Goal: Task Accomplishment & Management: Complete application form

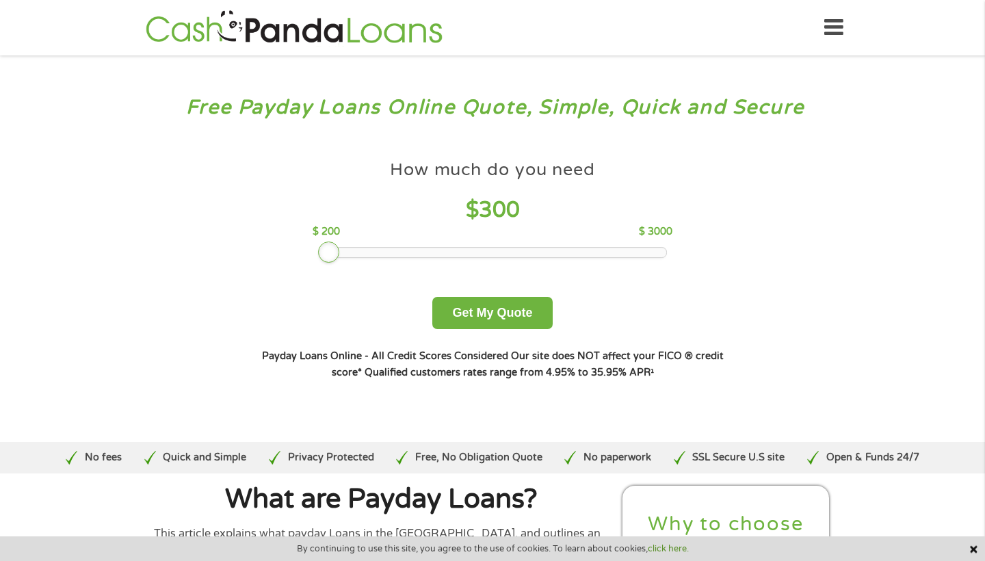
drag, startPoint x: 422, startPoint y: 253, endPoint x: 329, endPoint y: 250, distance: 93.1
click at [329, 250] on div at bounding box center [329, 252] width 22 height 22
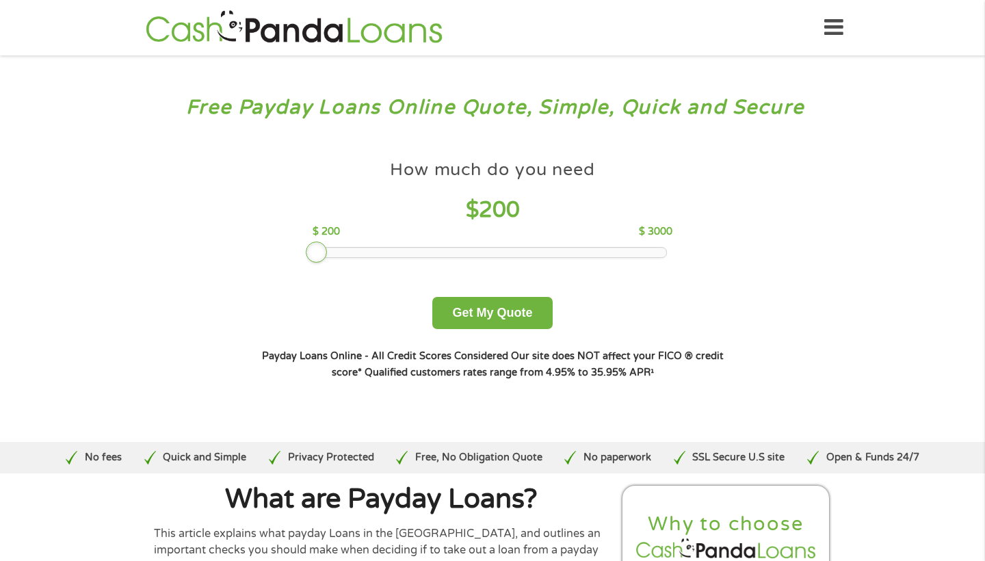
drag, startPoint x: 329, startPoint y: 250, endPoint x: 301, endPoint y: 250, distance: 28.0
click at [301, 250] on div "How much do you need $ 200 $ 200 $ 3000 Get My Quote" at bounding box center [492, 244] width 479 height 170
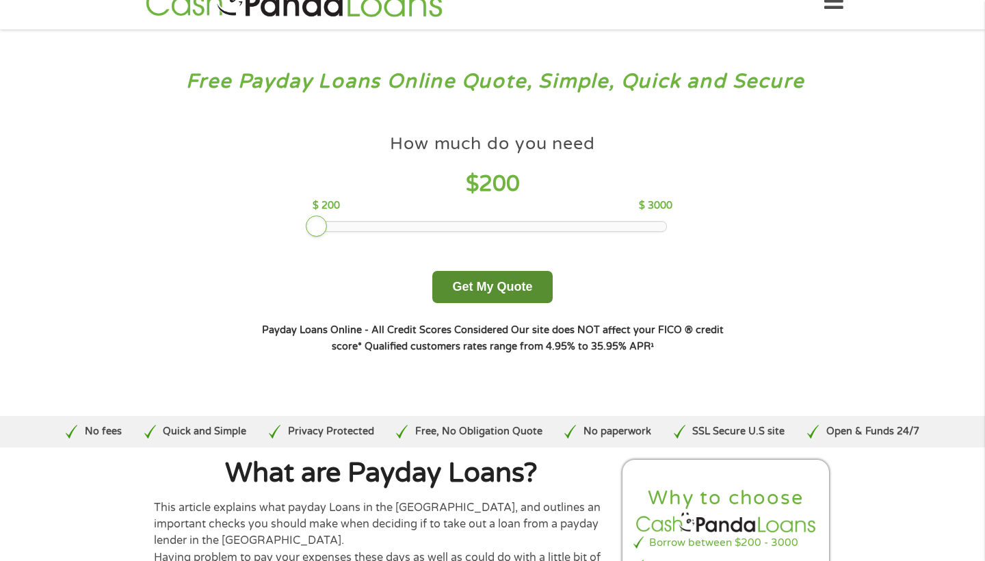
scroll to position [12, 0]
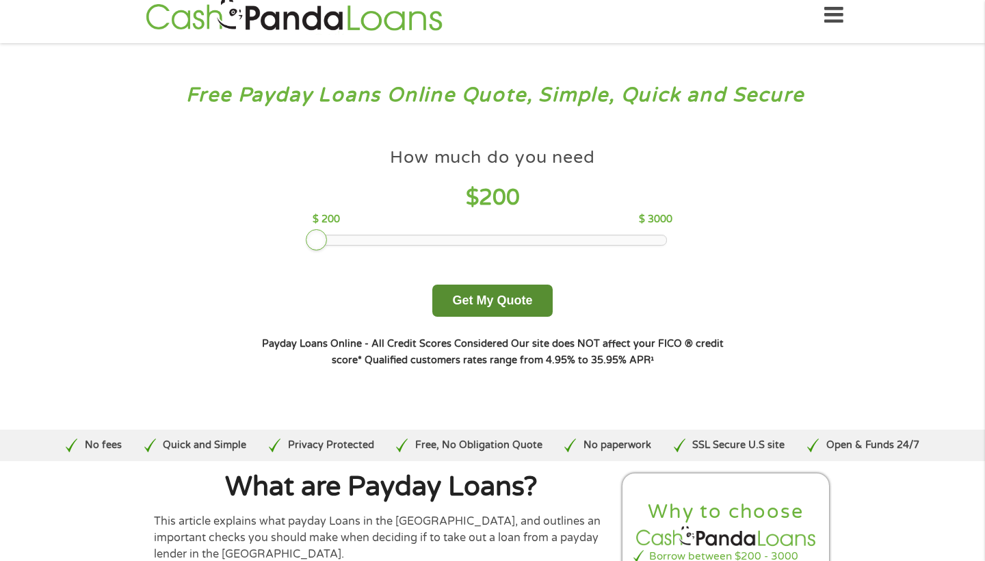
click at [502, 316] on button "Get My Quote" at bounding box center [492, 300] width 120 height 32
click at [501, 307] on button "Get My Quote" at bounding box center [492, 300] width 120 height 32
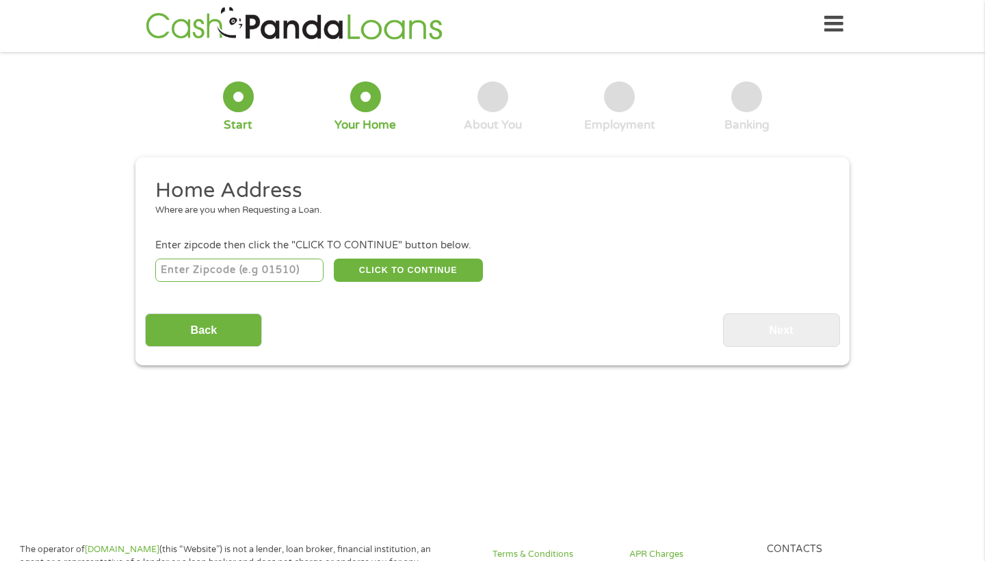
click at [276, 265] on input "number" at bounding box center [239, 269] width 169 height 23
type input "02472"
click at [377, 271] on button "CLICK TO CONTINUE" at bounding box center [408, 269] width 149 height 23
type input "02472"
type input "[GEOGRAPHIC_DATA]"
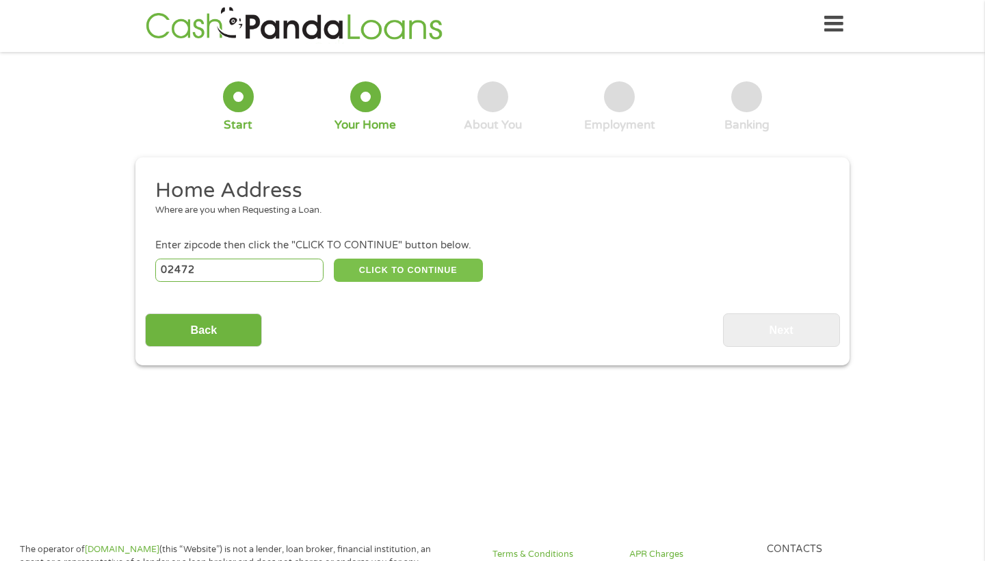
select select "[US_STATE]"
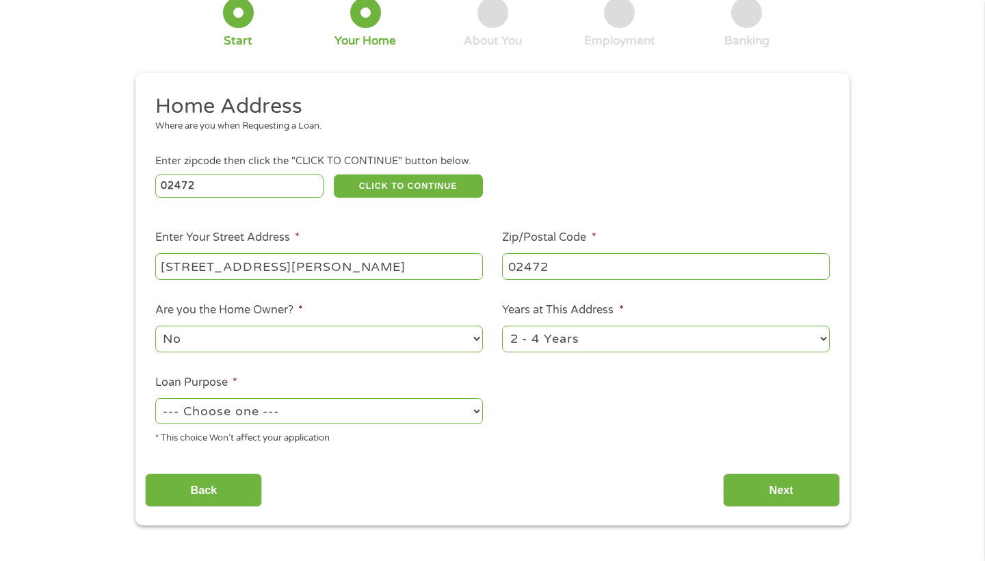
scroll to position [91, 0]
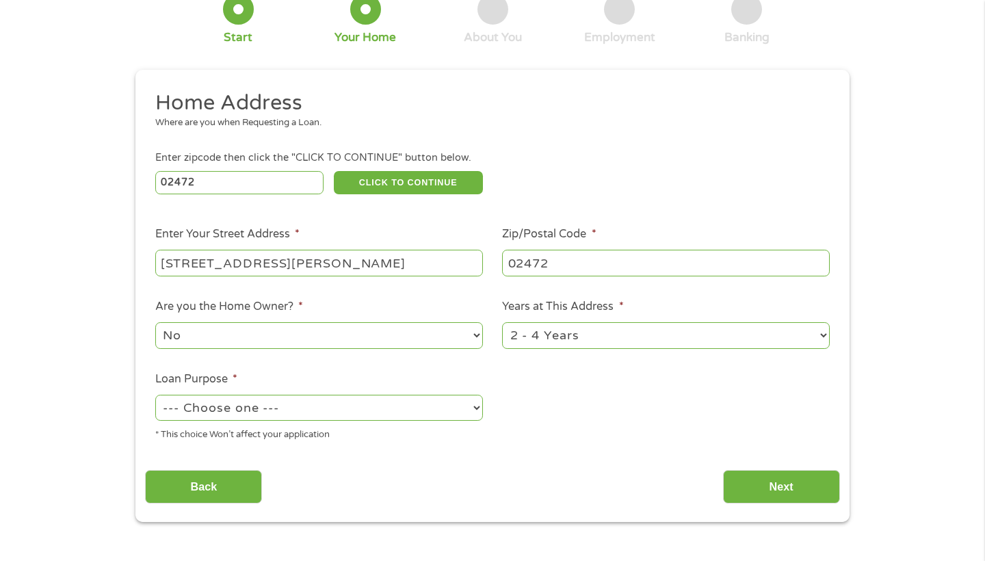
type input "[STREET_ADDRESS][PERSON_NAME]"
click at [281, 345] on ul "Home Address Where are you when Requesting a Loan. Enter zipcode then click the…" at bounding box center [492, 271] width 694 height 362
select select "debtconsolidation"
click at [740, 470] on input "Next" at bounding box center [781, 487] width 117 height 34
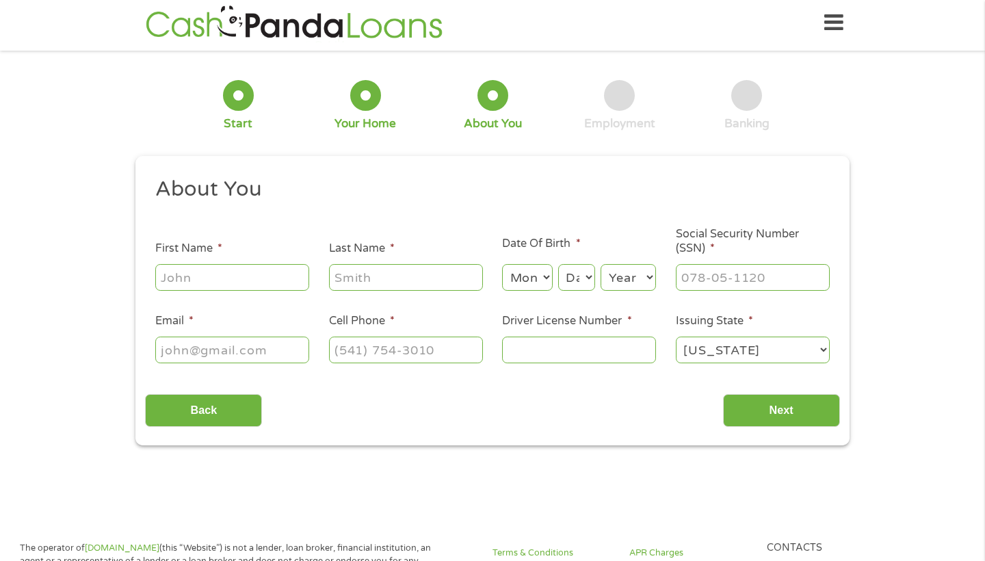
scroll to position [3, 0]
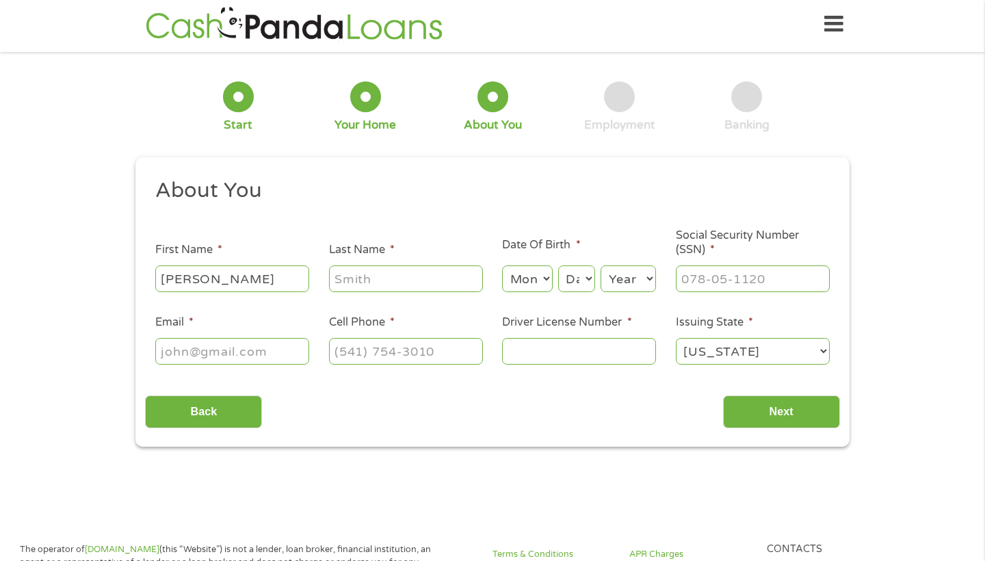
type input "[PERSON_NAME]"
click at [180, 373] on ul "About You This field is hidden when viewing the form Title * --- Choose one ---…" at bounding box center [492, 277] width 694 height 200
type input "[EMAIL_ADDRESS][PERSON_NAME][DOMAIN_NAME]"
type input "[PHONE_NUMBER]"
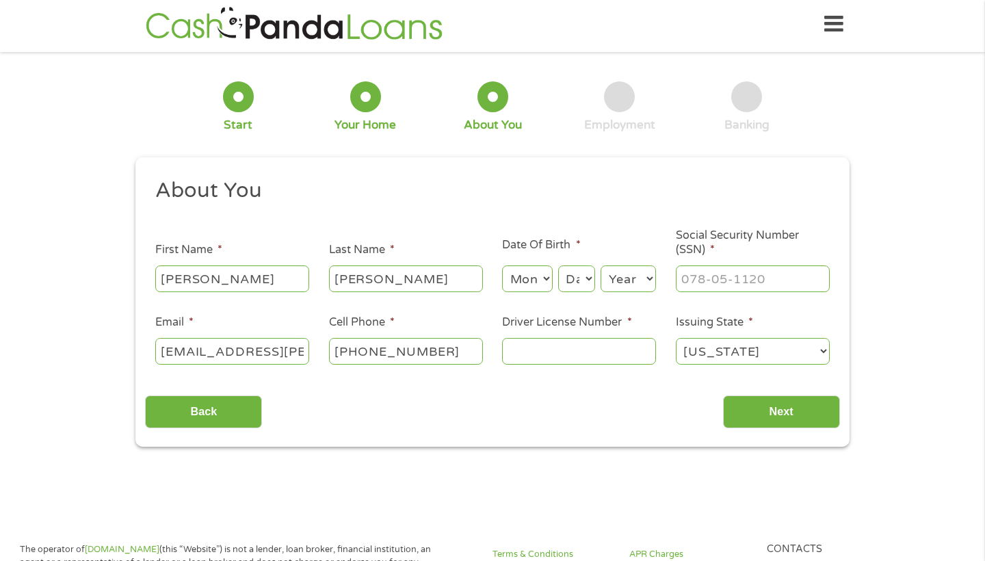
click at [533, 265] on div "Month Month 1 2 3 4 5 6 7 8 9 10 11 12 Day Day 1 2 3 4 5 6 7 8 9 10 11 12 13 14…" at bounding box center [579, 276] width 154 height 36
select select "5"
select select "6"
select select "2001"
click at [691, 284] on input "___-__-____" at bounding box center [753, 278] width 154 height 26
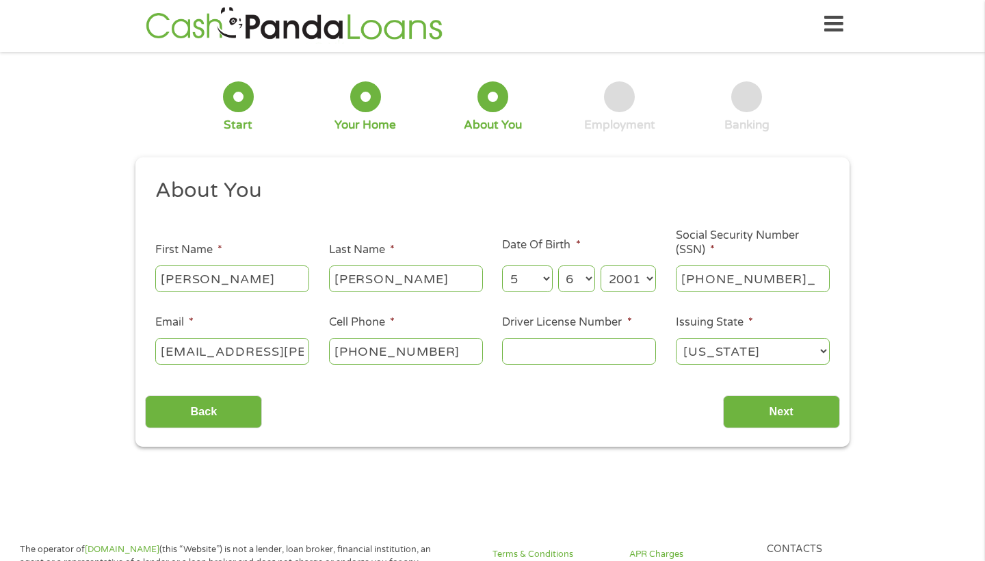
type input "025-84-6143"
click at [573, 358] on input "Driver License Number *" at bounding box center [579, 351] width 154 height 26
type input "24374326"
click at [775, 396] on div "Back Next" at bounding box center [492, 406] width 694 height 43
click at [773, 404] on input "Next" at bounding box center [781, 412] width 117 height 34
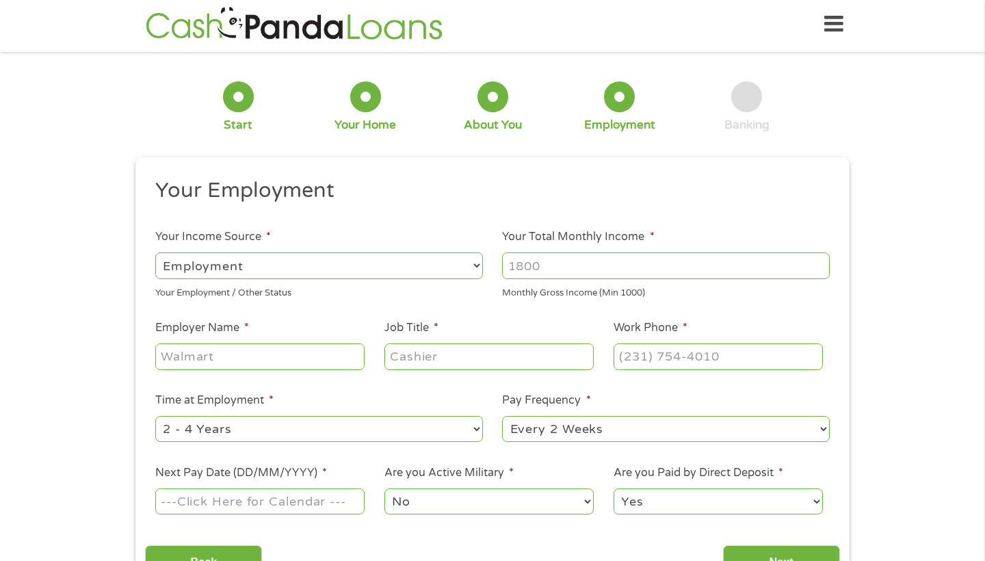
scroll to position [5, 0]
click at [635, 267] on input "Your Total Monthly Income *" at bounding box center [666, 265] width 328 height 26
type input "2"
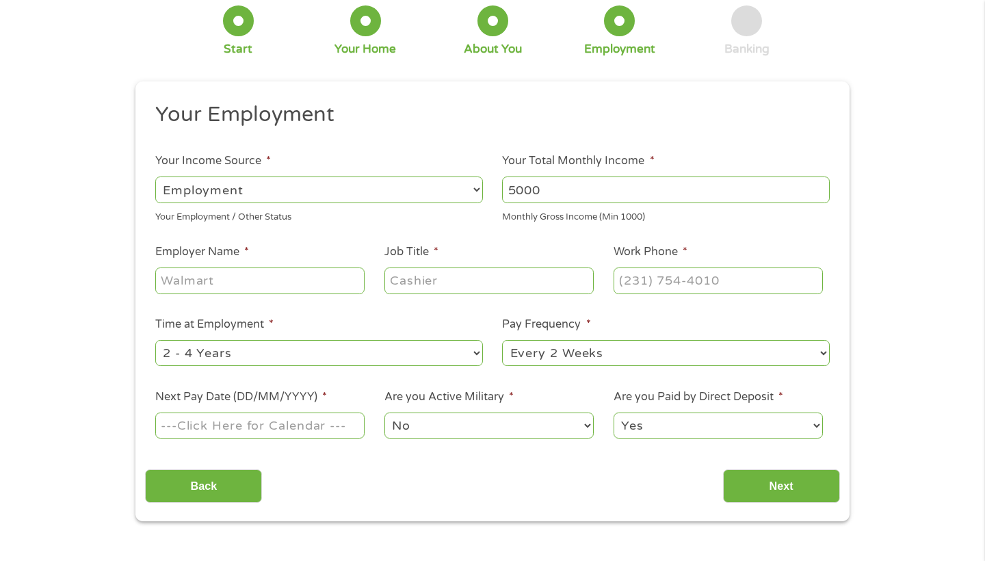
scroll to position [80, 0]
type input "5000"
type input "Home Depot"
type input "Associate"
type input "[PHONE_NUMBER]"
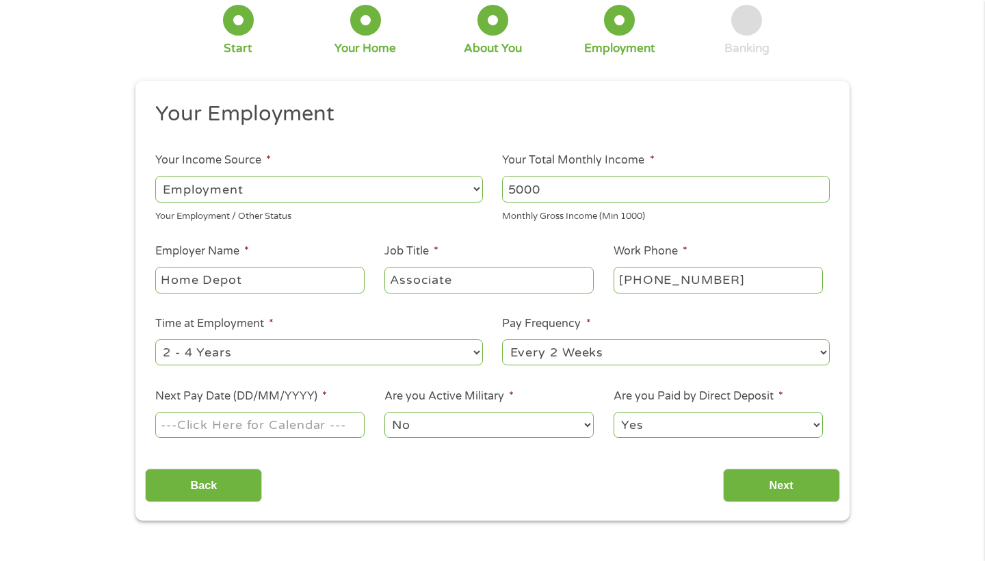
click at [207, 417] on input "Next Pay Date (DD/MM/YYYY) *" at bounding box center [259, 425] width 209 height 26
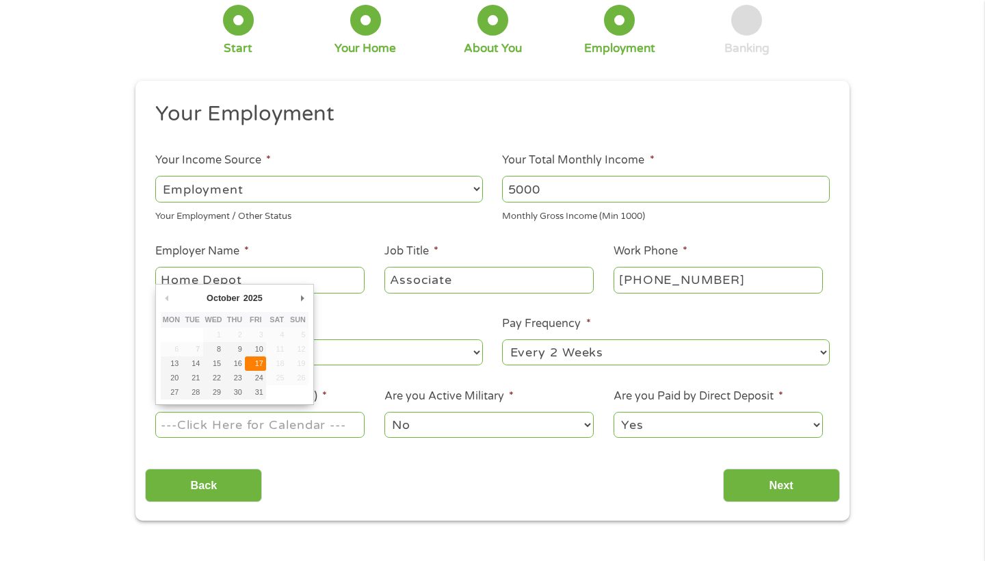
type input "[DATE]"
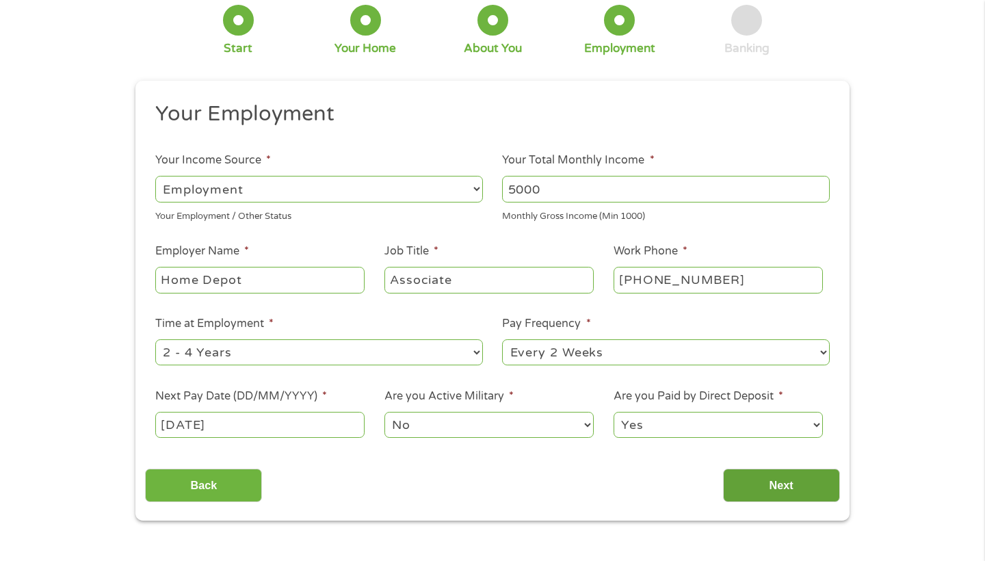
click at [742, 472] on input "Next" at bounding box center [781, 485] width 117 height 34
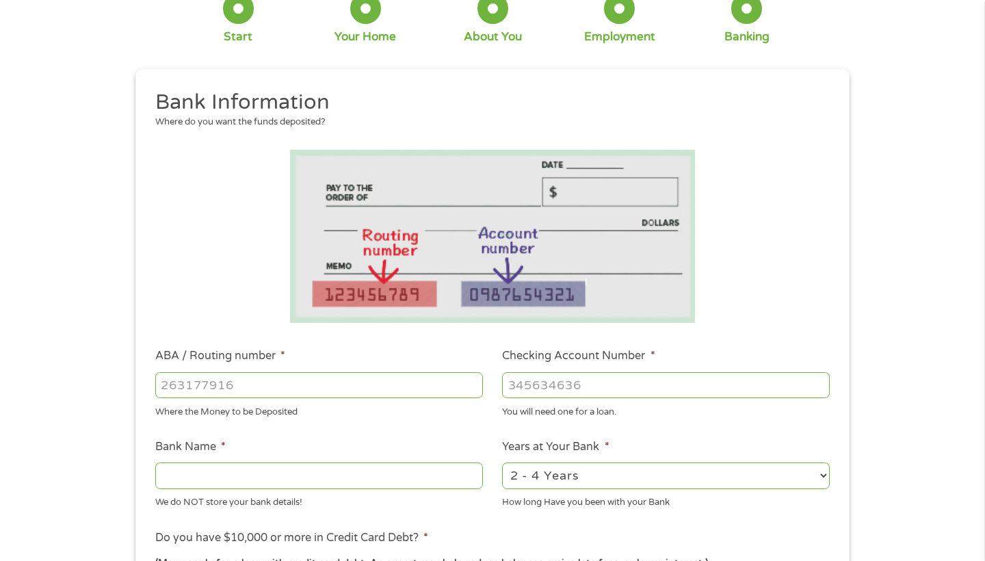
scroll to position [148, 0]
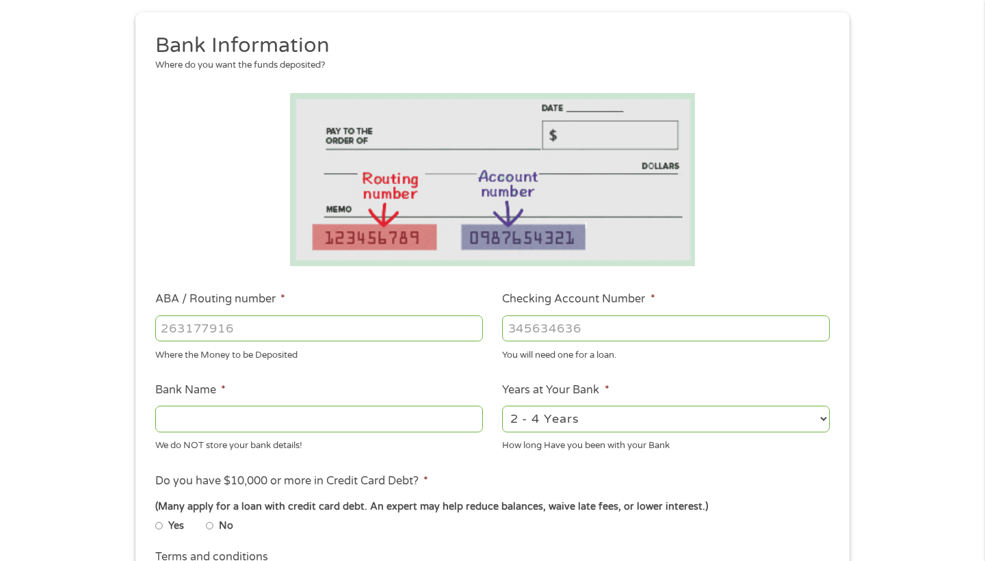
click at [322, 324] on input "ABA / Routing number *" at bounding box center [319, 328] width 328 height 26
type input "022000046"
click at [583, 330] on input "Checking Account Number *" at bounding box center [666, 328] width 328 height 26
type input "0"
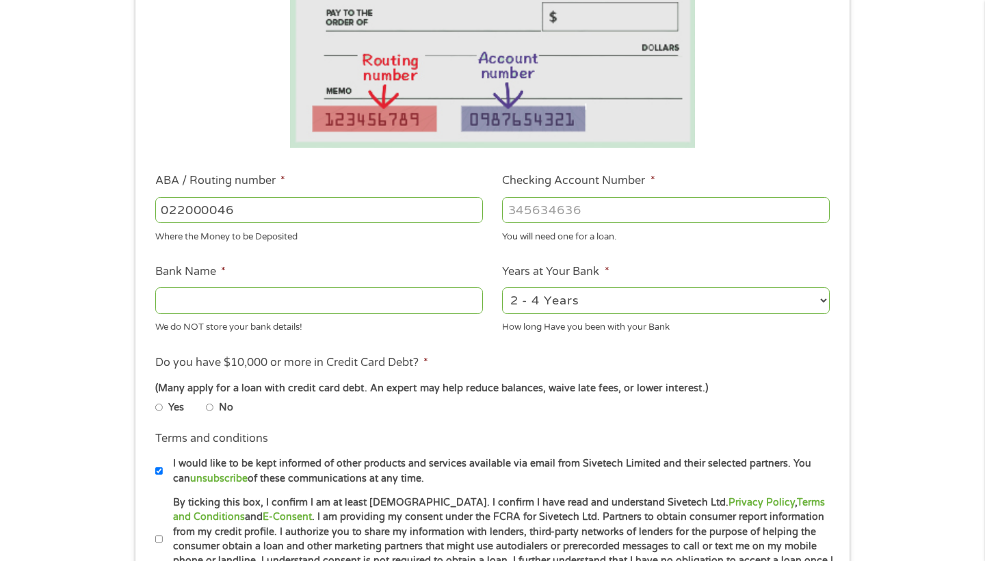
scroll to position [285, 0]
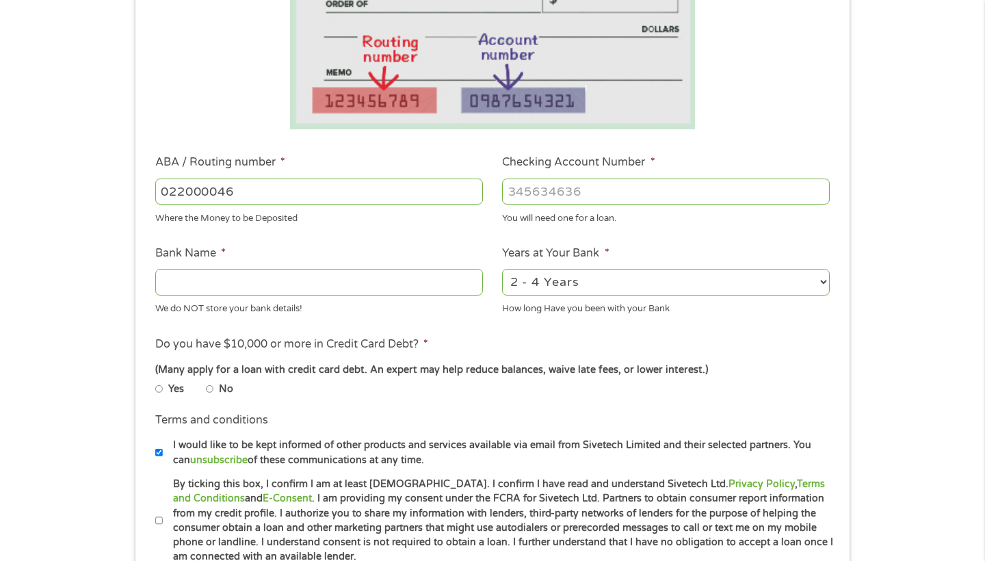
click at [311, 292] on input "Bank Name *" at bounding box center [319, 282] width 328 height 26
type input "M&T Bank"
click at [546, 196] on input "Checking Account Number *" at bounding box center [666, 191] width 328 height 26
type input "0"
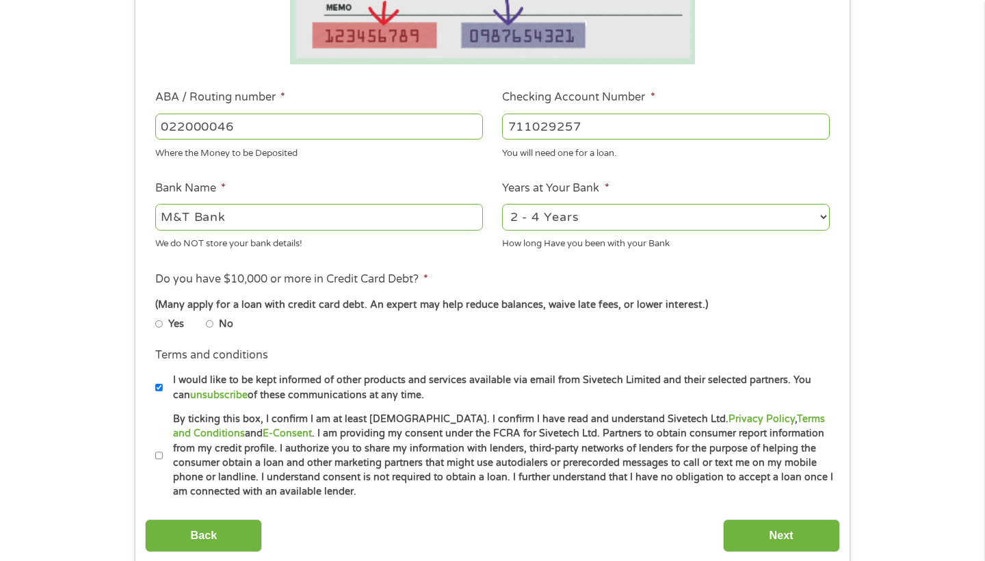
scroll to position [356, 0]
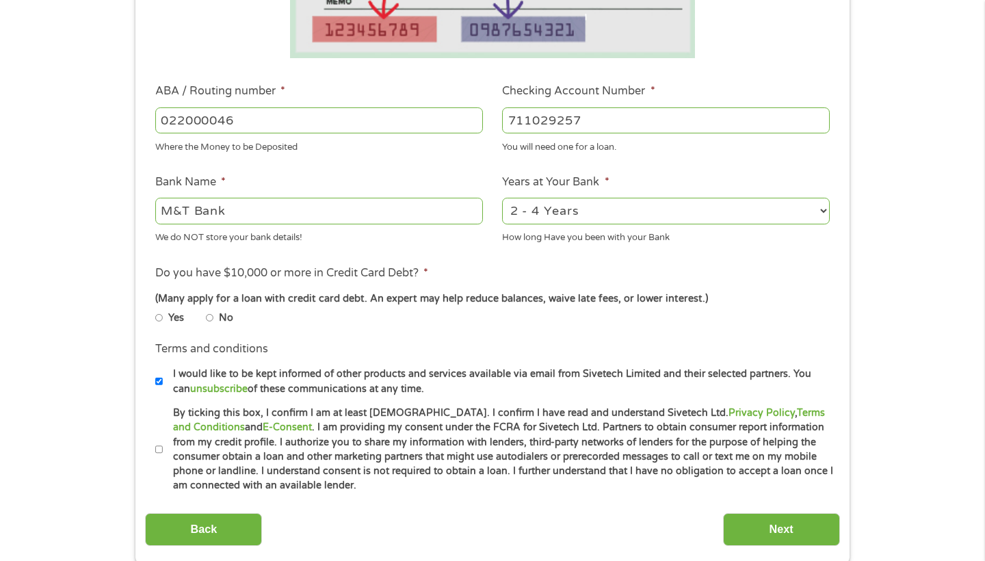
type input "711029257"
click at [210, 319] on input "No" at bounding box center [210, 318] width 8 height 8
radio input "true"
click at [754, 513] on input "Next" at bounding box center [781, 530] width 117 height 34
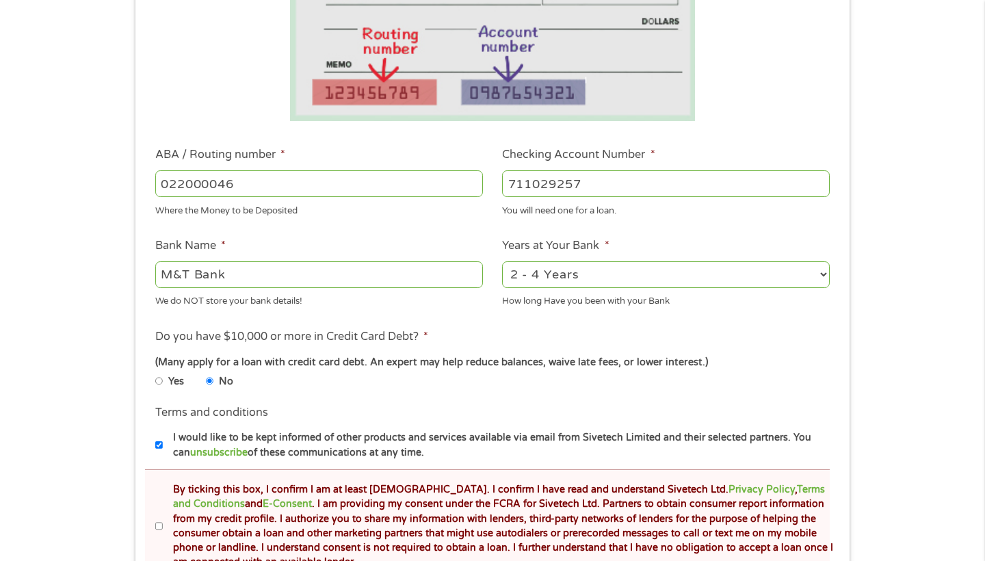
scroll to position [379, 0]
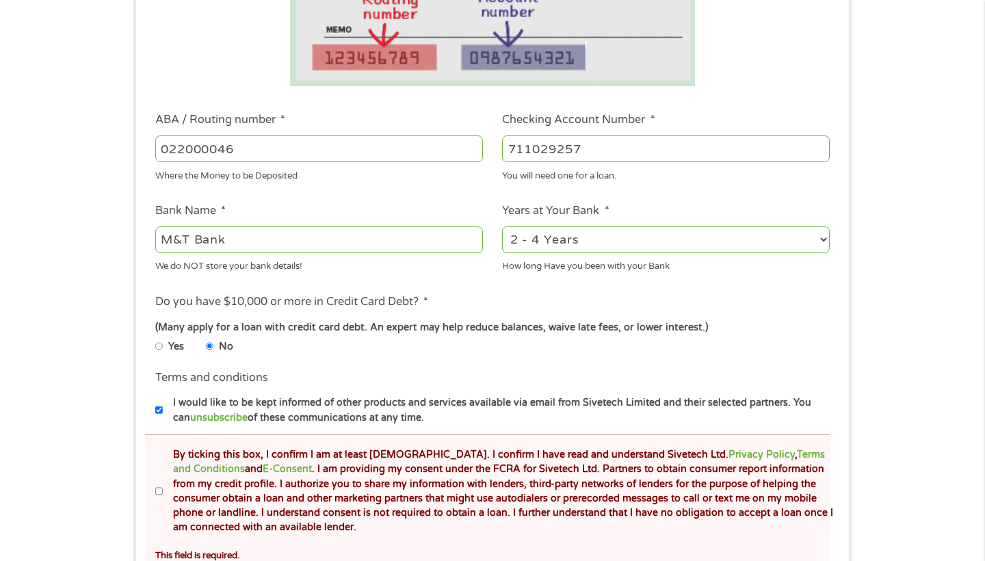
select select "60months"
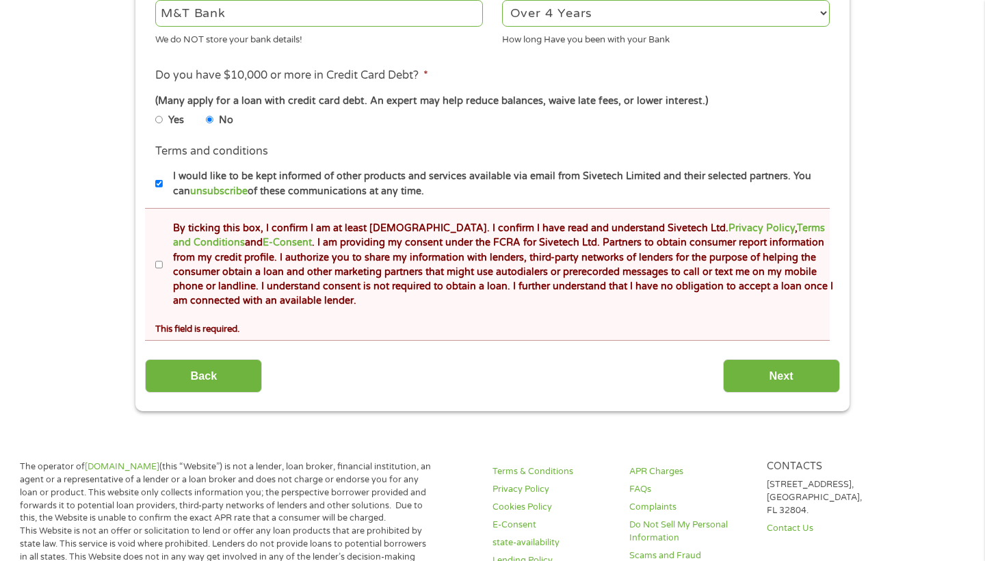
scroll to position [617, 0]
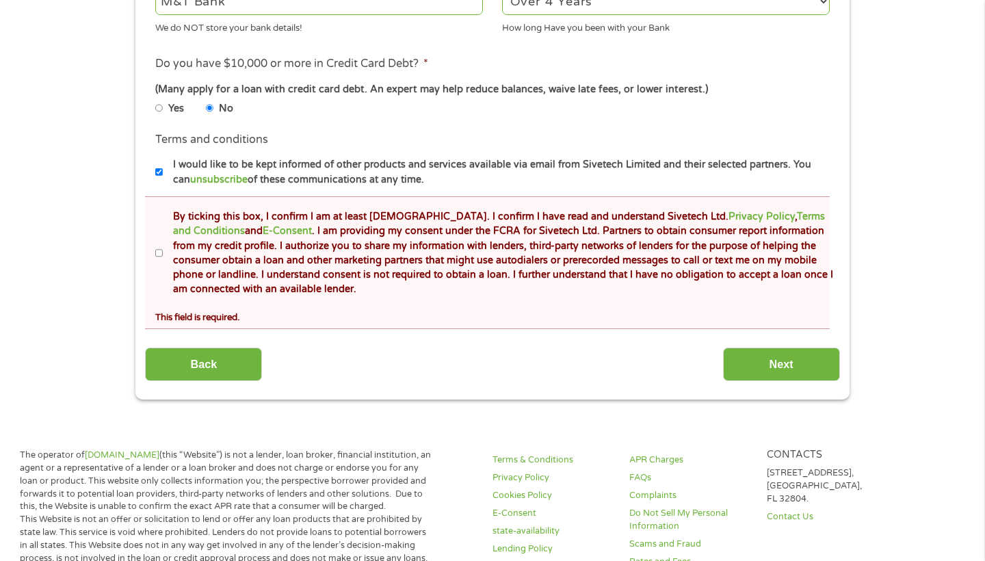
click at [163, 251] on label "By ticking this box, I confirm I am at least [DEMOGRAPHIC_DATA]. I confirm I ha…" at bounding box center [498, 253] width 671 height 88
click at [161, 251] on input "By ticking this box, I confirm I am at least [DEMOGRAPHIC_DATA]. I confirm I ha…" at bounding box center [159, 253] width 8 height 8
checkbox input "true"
click at [777, 358] on input "Next" at bounding box center [781, 364] width 117 height 34
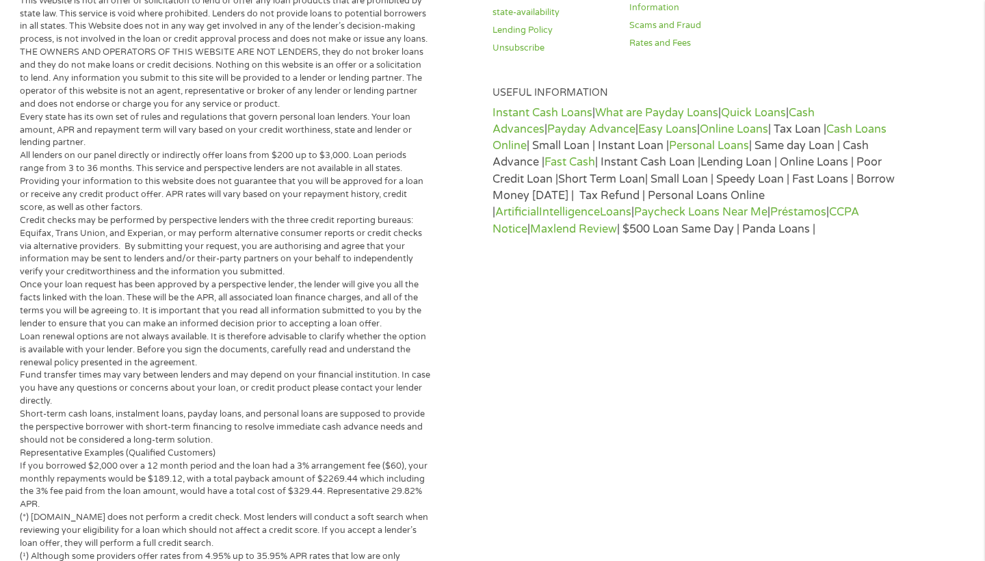
scroll to position [3, 0]
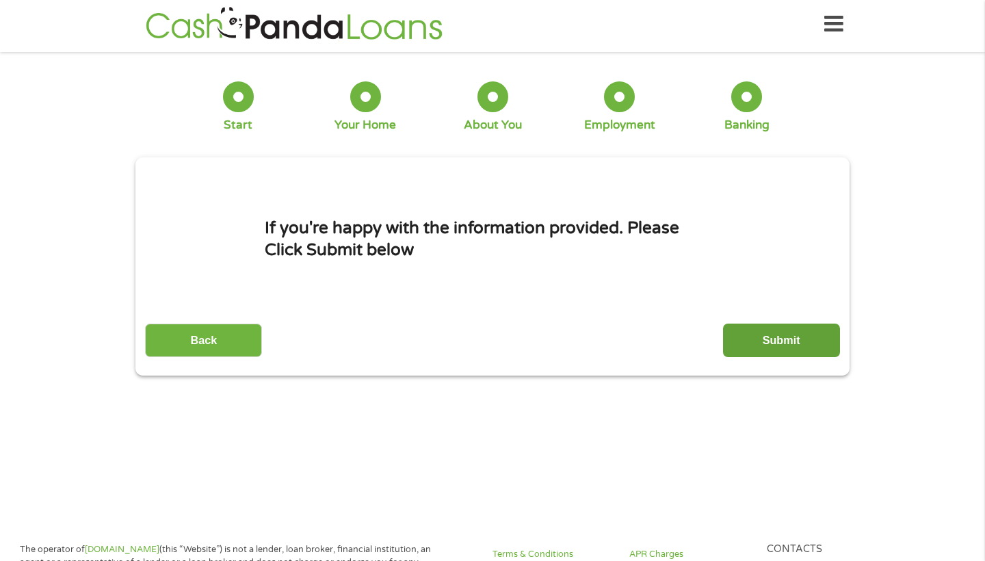
click at [774, 349] on input "Submit" at bounding box center [781, 340] width 117 height 34
